Goal: Task Accomplishment & Management: Manage account settings

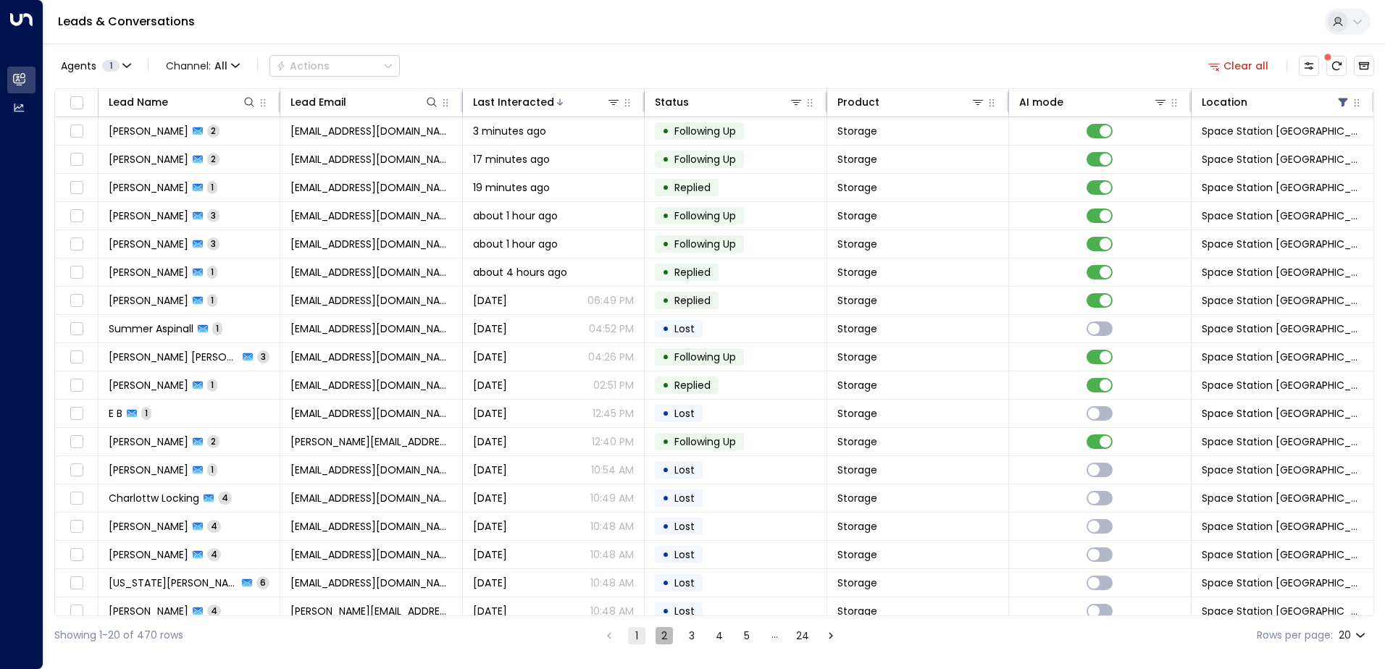
click at [669, 642] on button "2" at bounding box center [663, 635] width 17 height 17
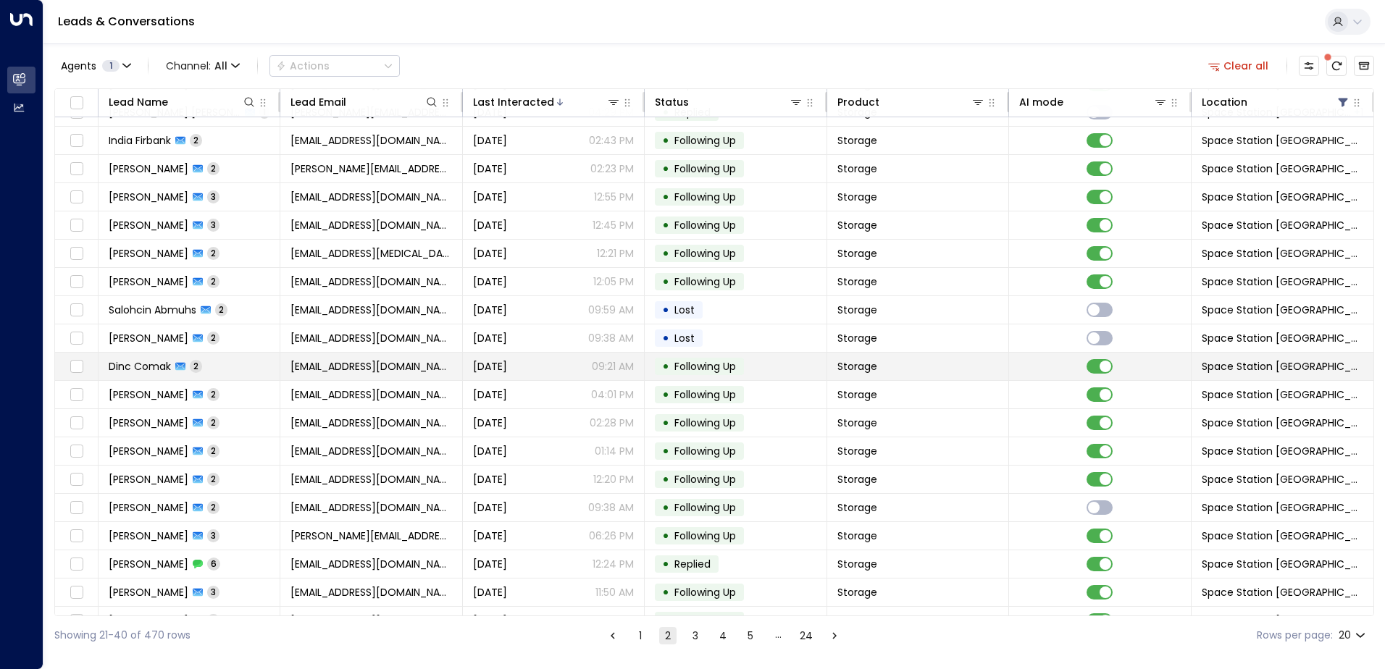
scroll to position [71, 0]
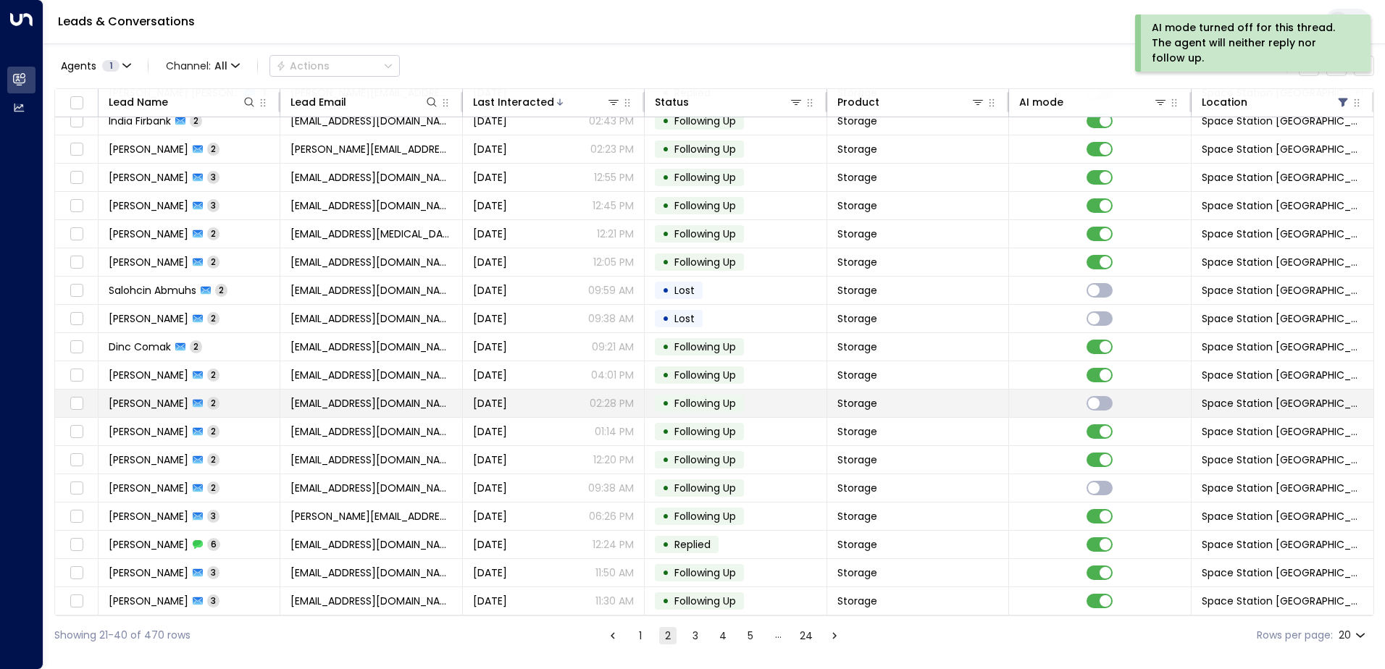
click at [841, 390] on td "Storage" at bounding box center [918, 404] width 182 height 28
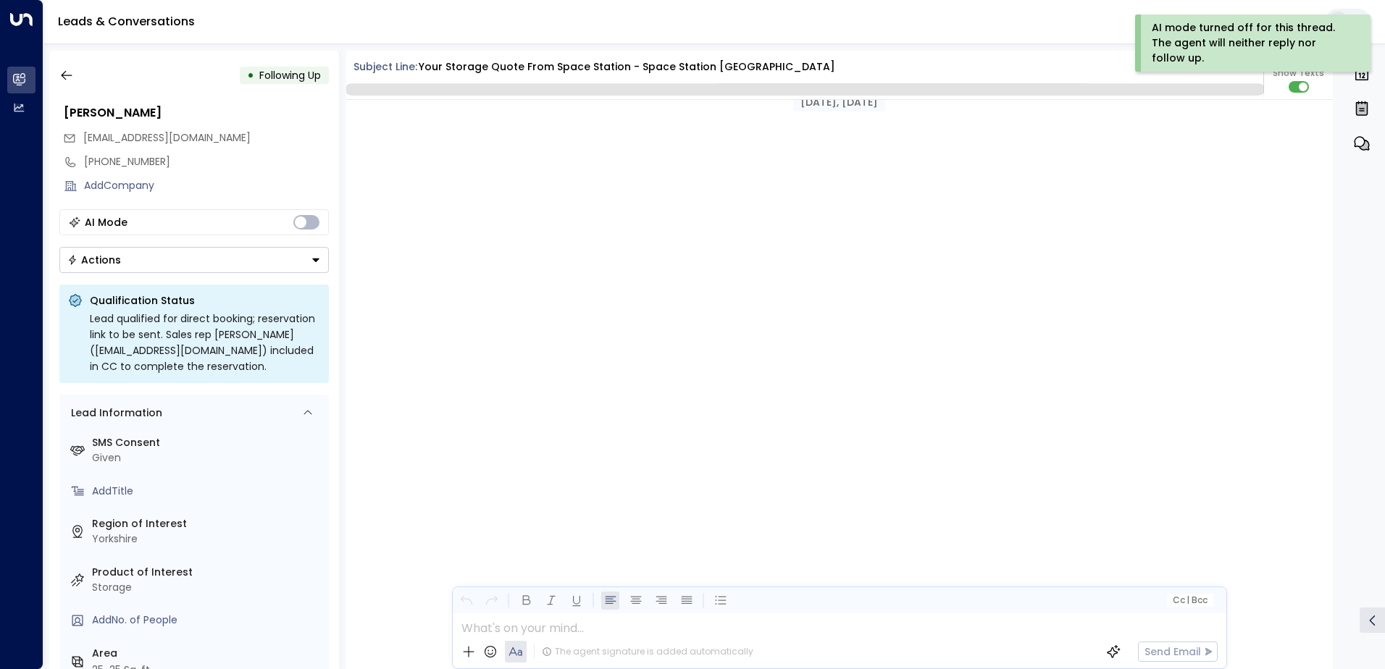
scroll to position [1363, 0]
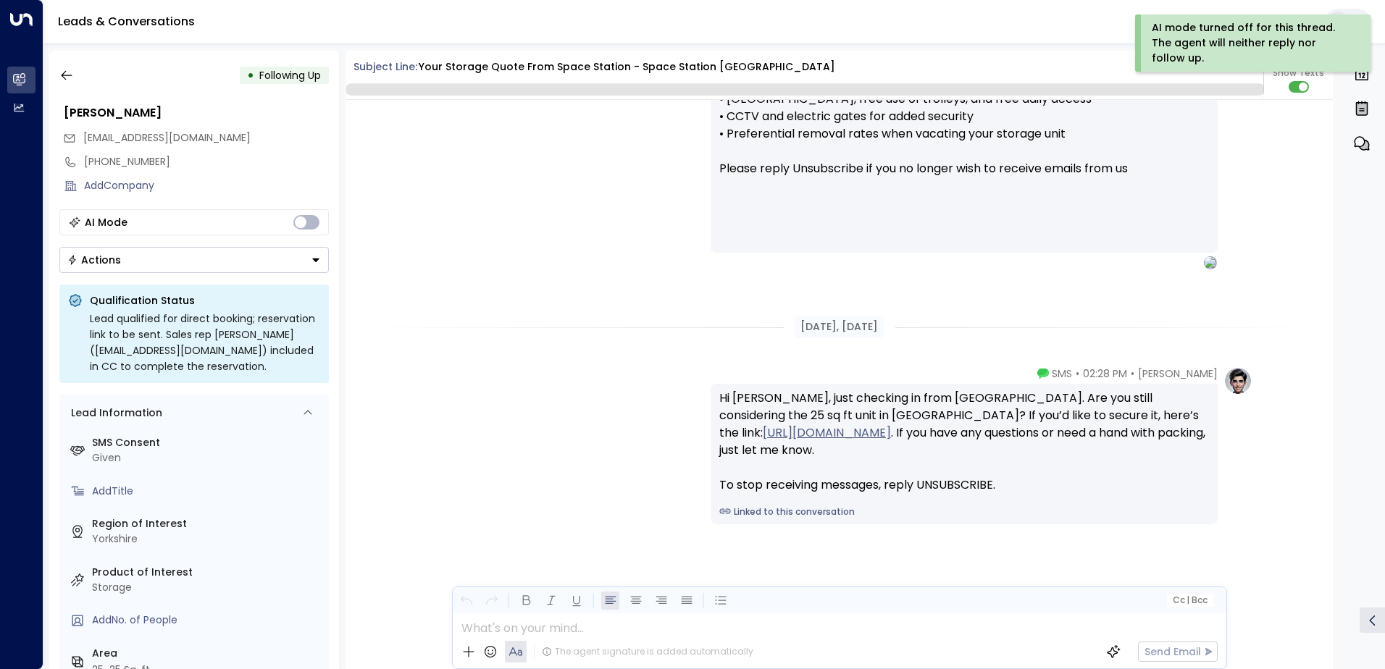
click at [203, 270] on button "Actions" at bounding box center [193, 260] width 269 height 26
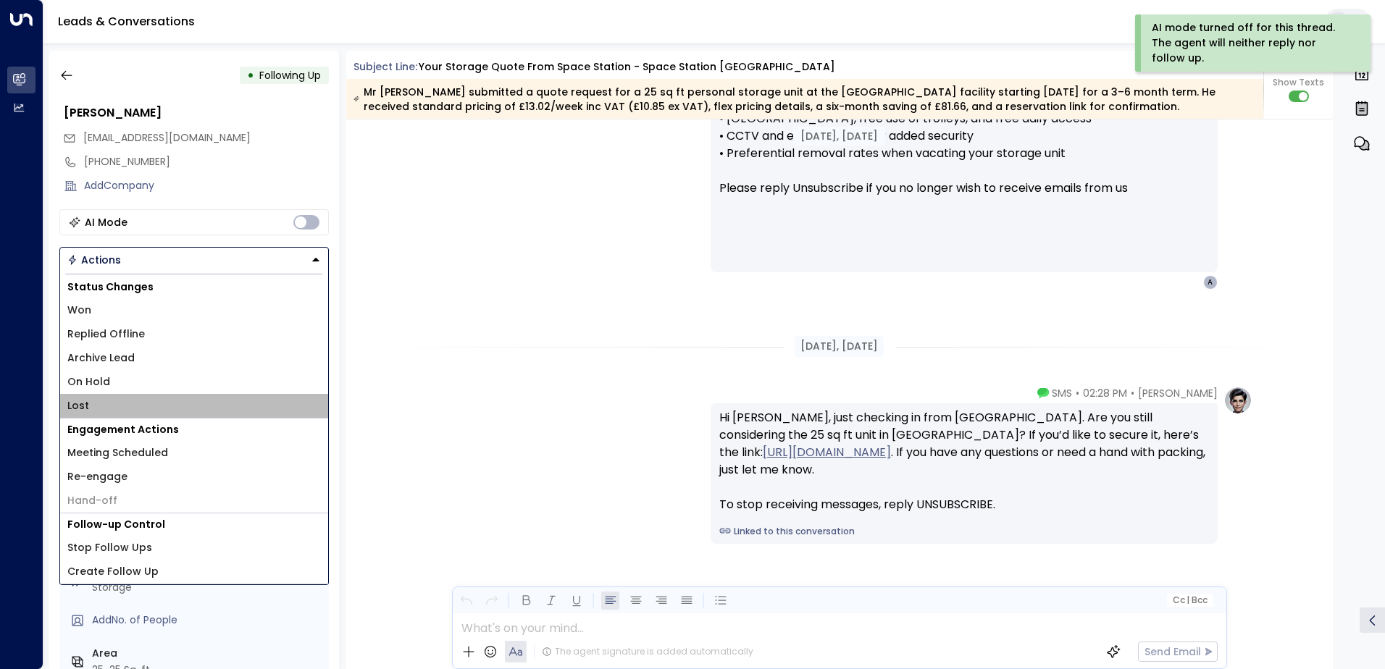
click at [127, 408] on li "Lost" at bounding box center [194, 406] width 268 height 24
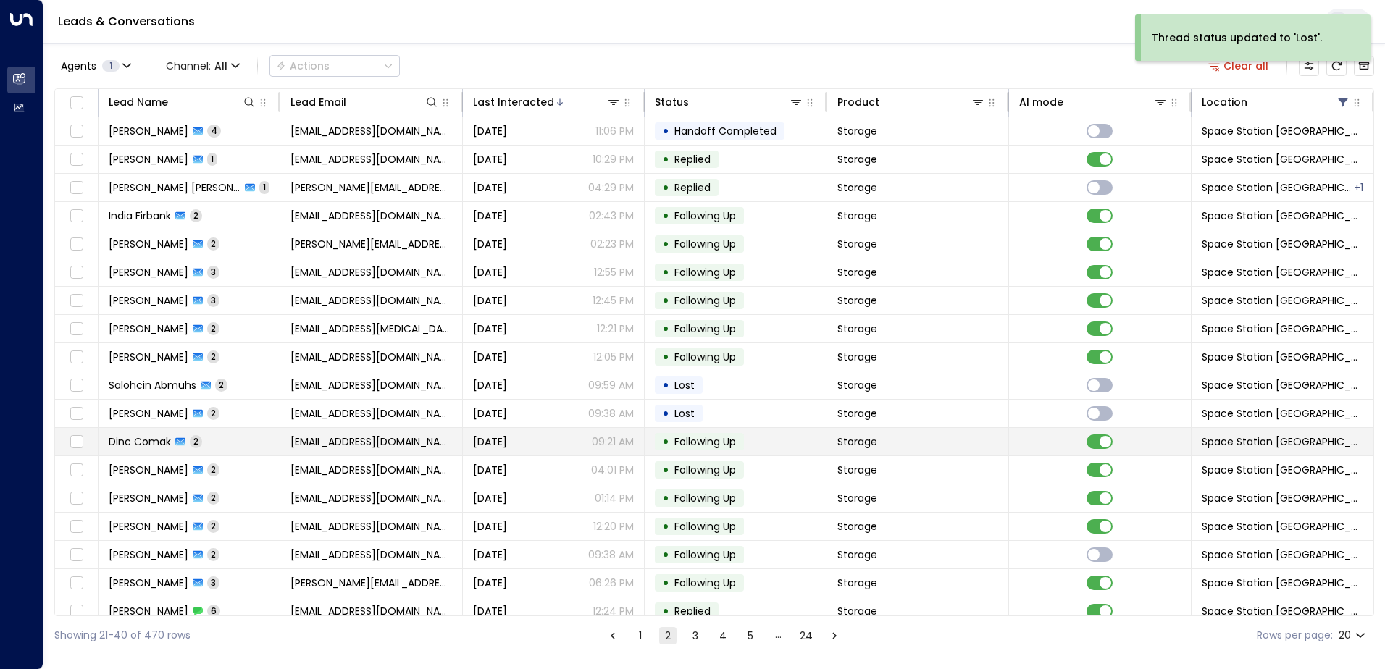
scroll to position [71, 0]
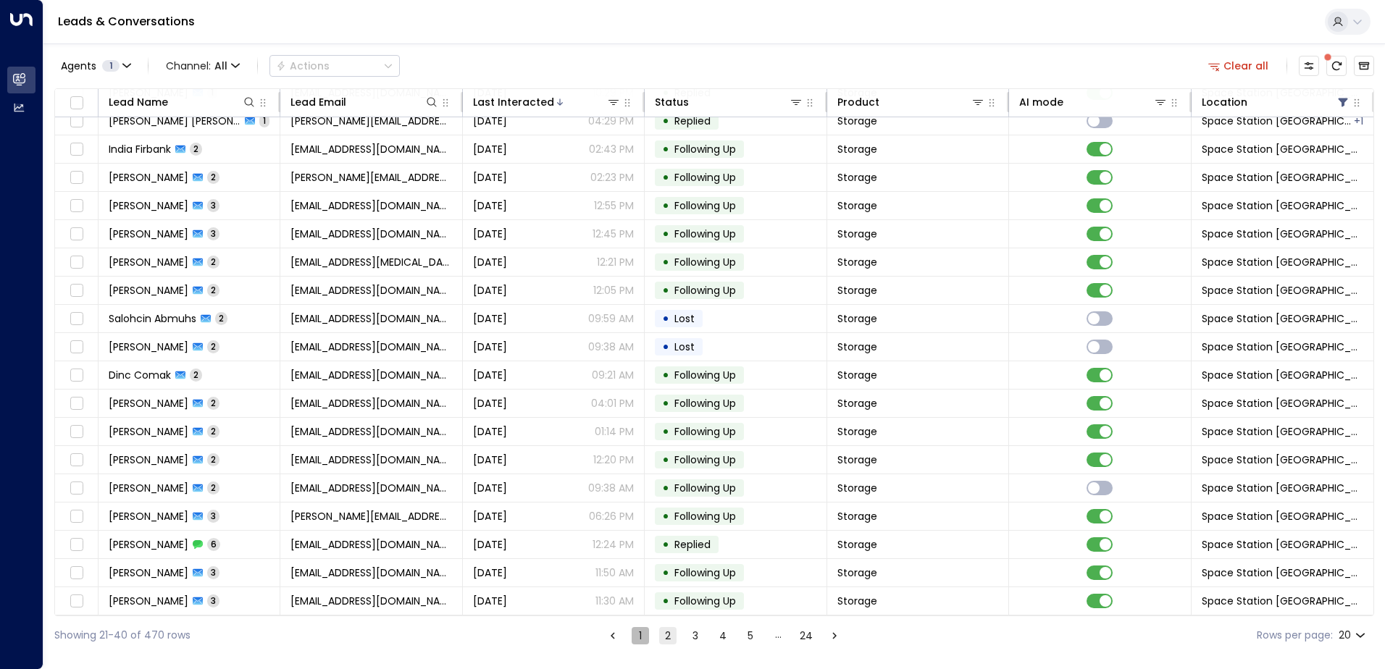
click at [640, 637] on button "1" at bounding box center [640, 635] width 17 height 17
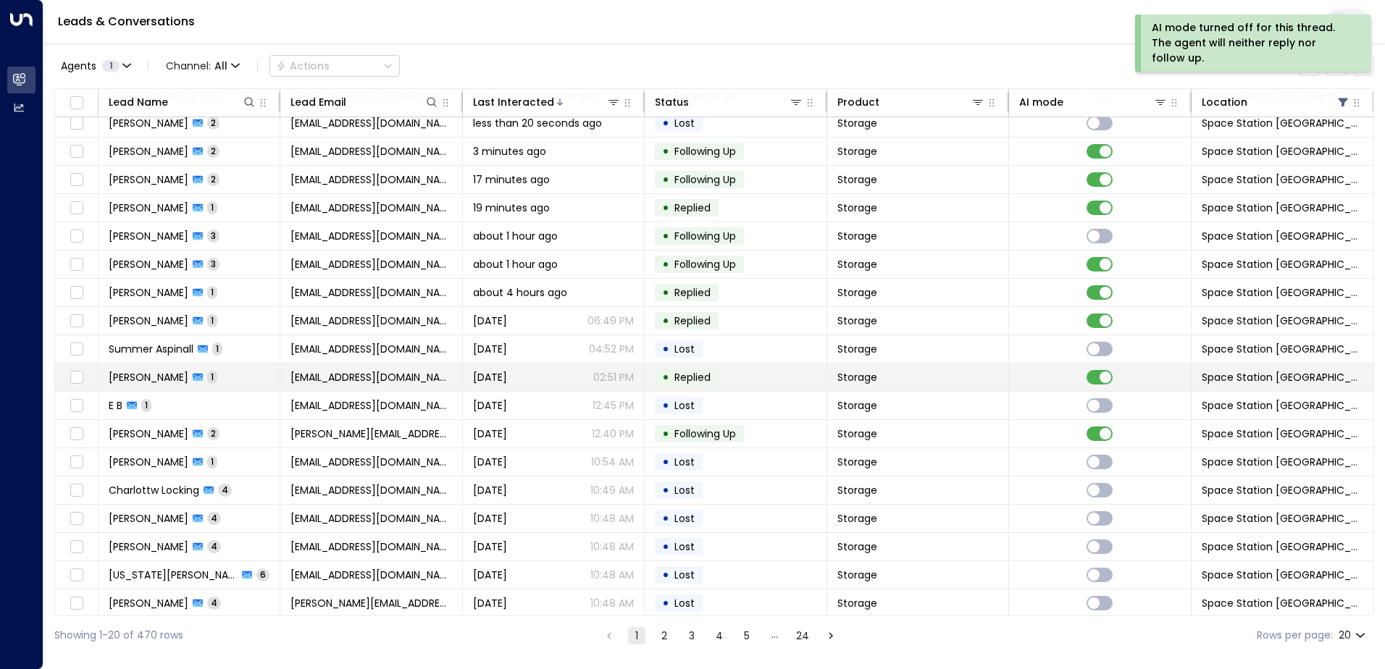
scroll to position [71, 0]
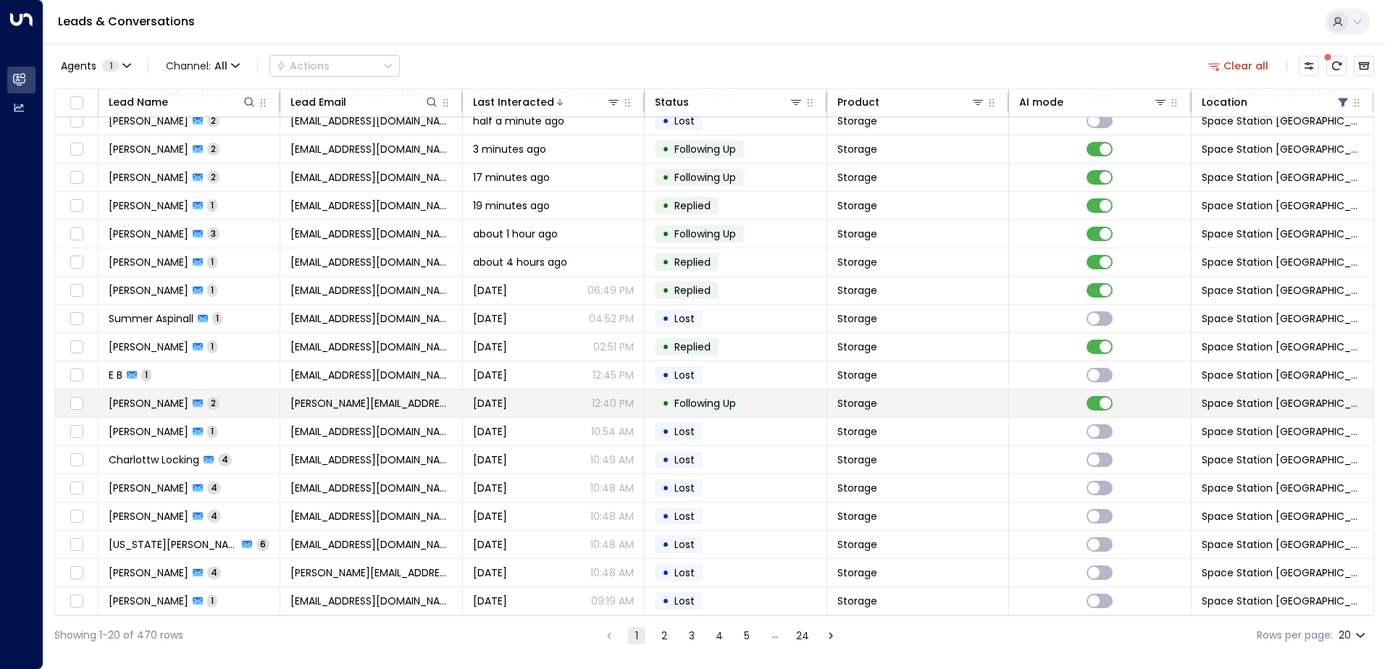
click at [741, 403] on span "Following Up" at bounding box center [705, 403] width 72 height 14
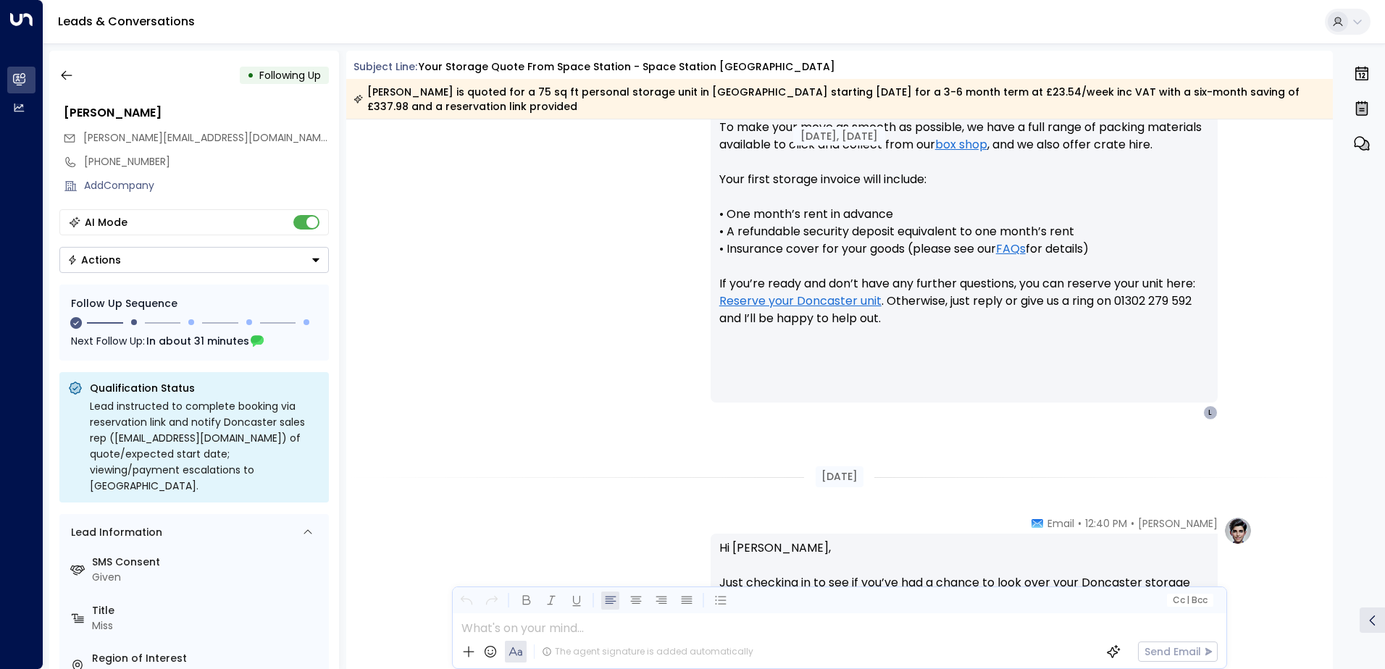
scroll to position [747, 0]
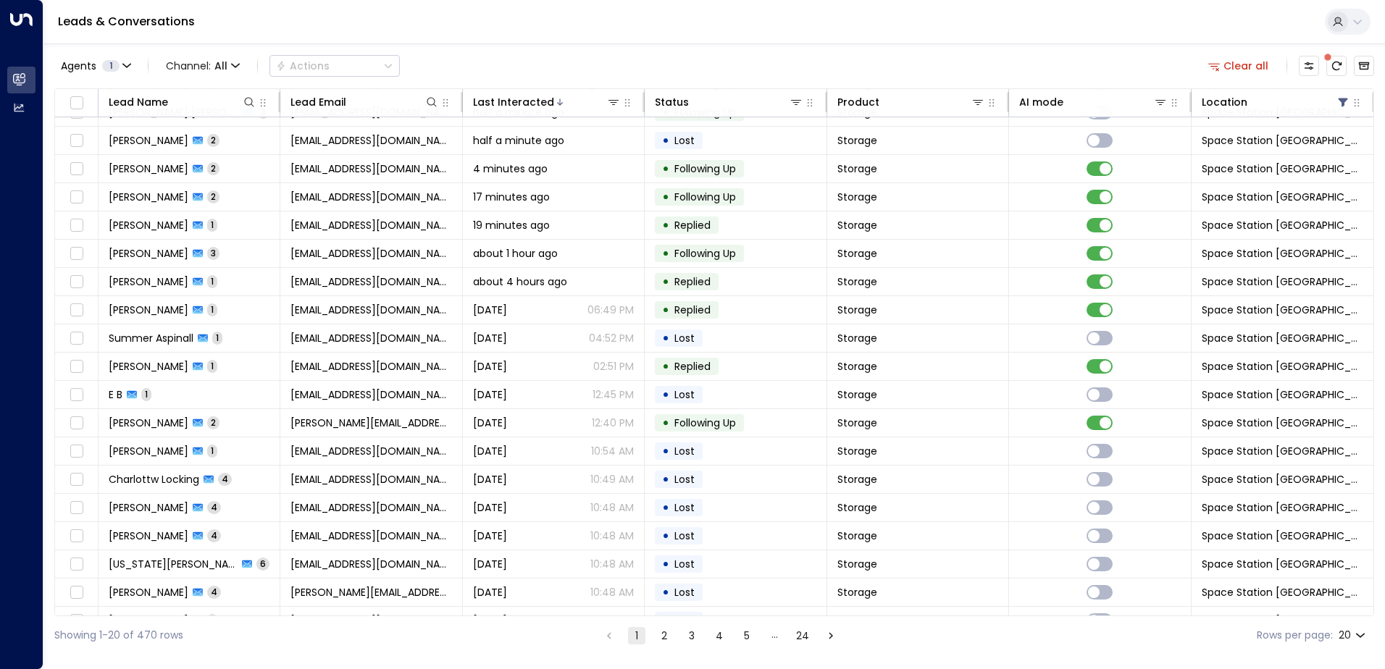
scroll to position [71, 0]
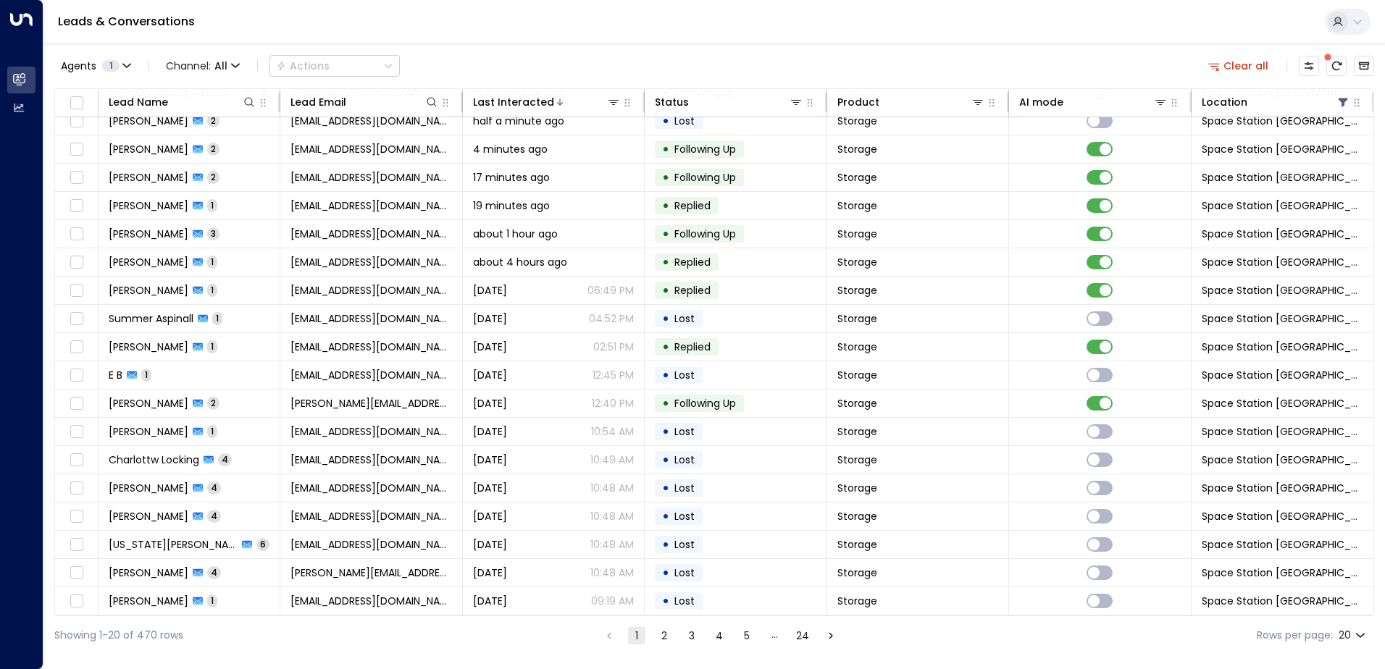
click at [663, 647] on div "Showing 1-20 of 470 rows 1 2 3 4 5 … 24 Rows per page: 20 **" at bounding box center [714, 635] width 1320 height 38
click at [661, 637] on button "2" at bounding box center [663, 635] width 17 height 17
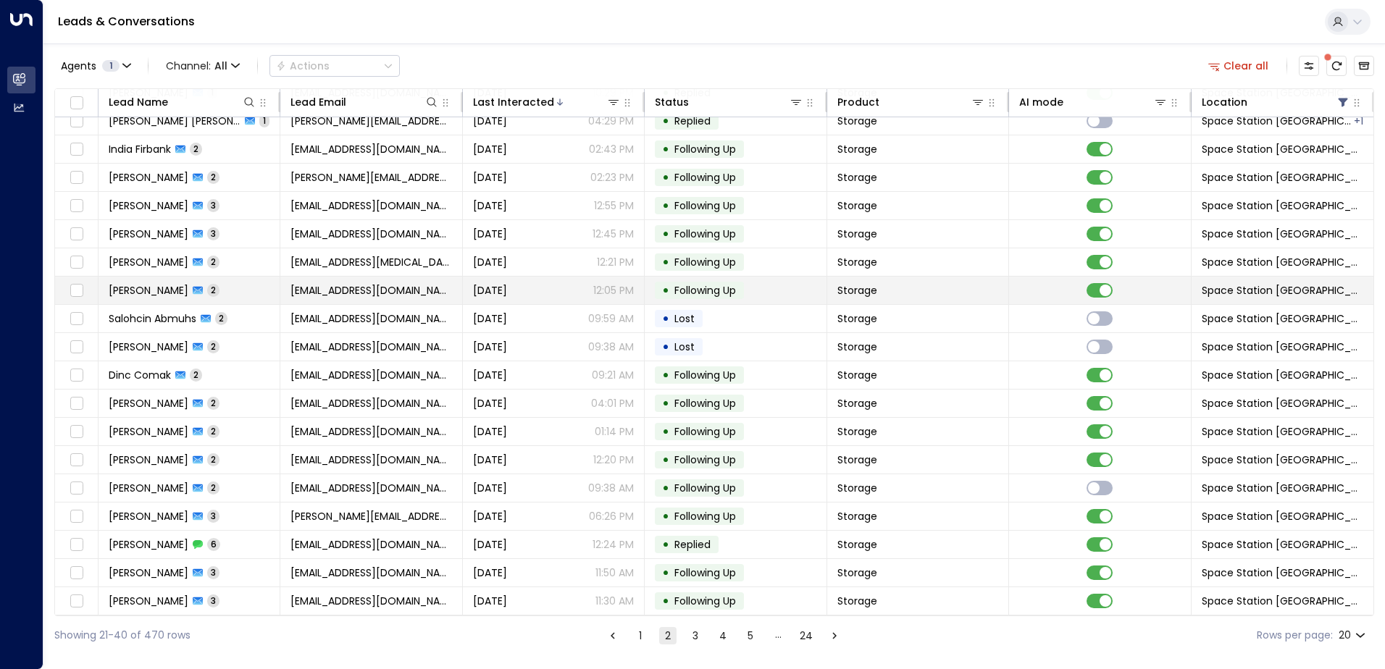
scroll to position [71, 0]
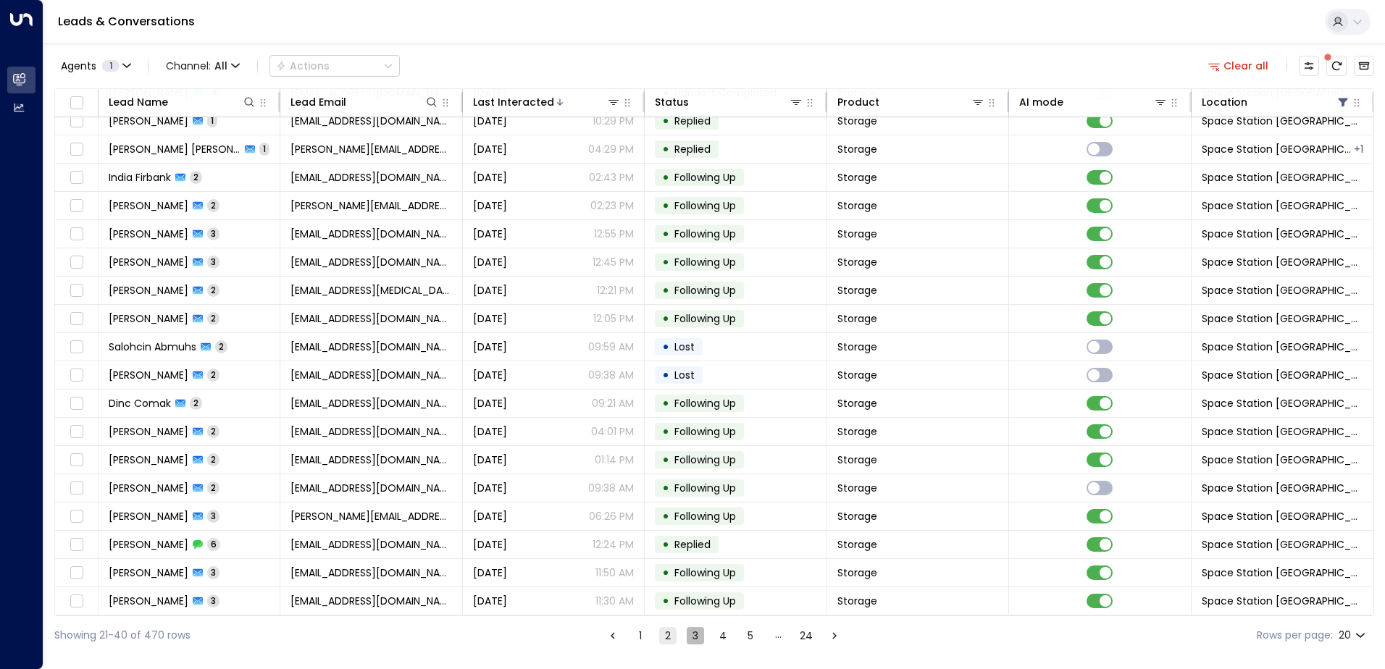
click at [691, 641] on button "3" at bounding box center [695, 635] width 17 height 17
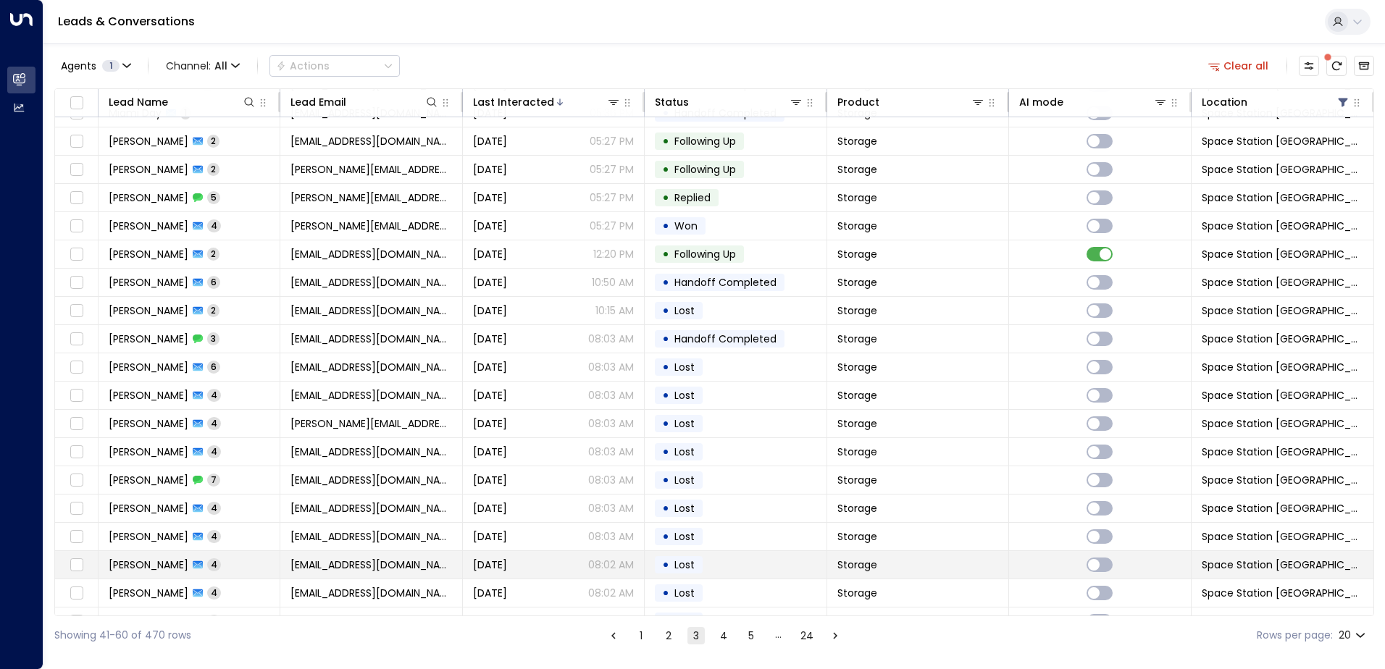
scroll to position [71, 0]
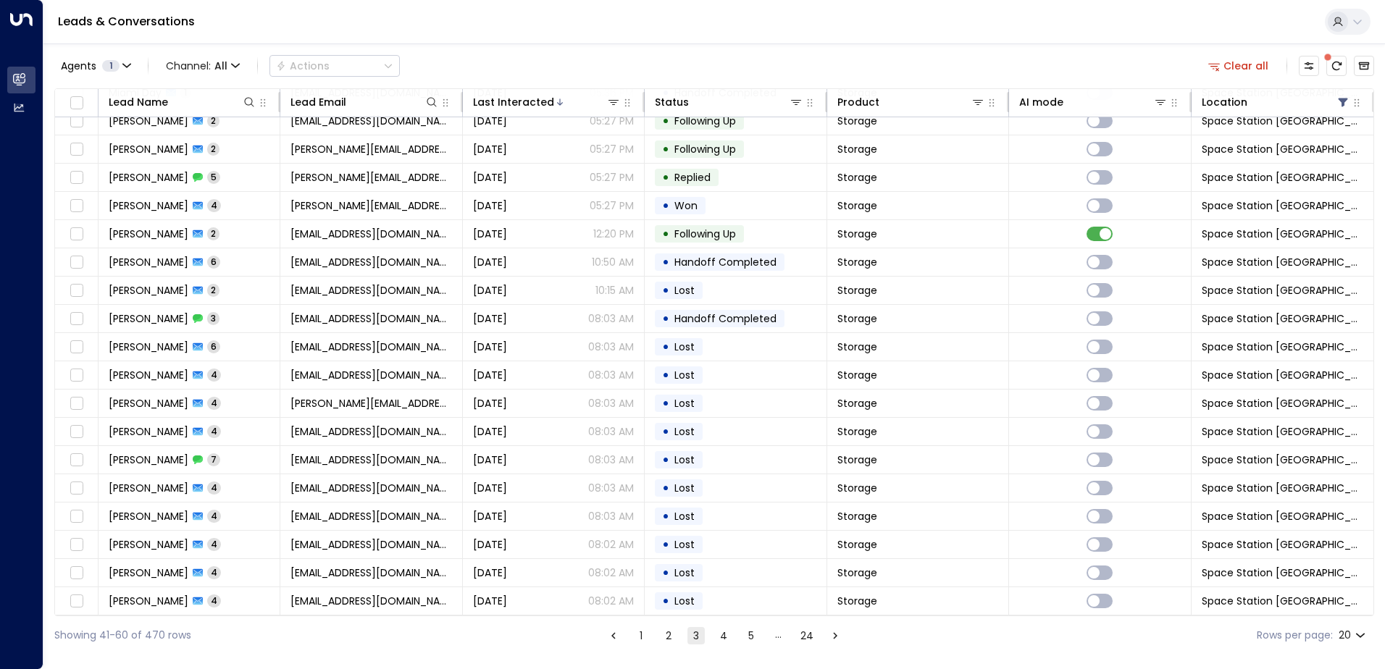
click at [663, 637] on button "2" at bounding box center [668, 635] width 17 height 17
